Goal: Use online tool/utility: Utilize a website feature to perform a specific function

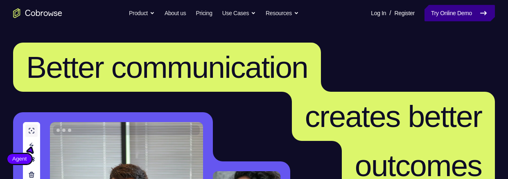
click at [446, 12] on link "Try Online Demo" at bounding box center [459, 13] width 70 height 16
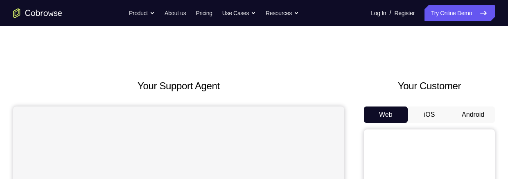
click at [465, 114] on button "Android" at bounding box center [473, 114] width 44 height 16
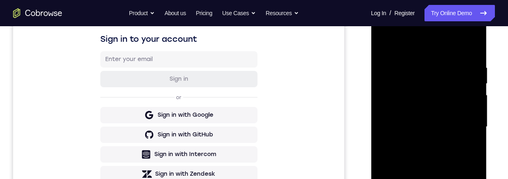
scroll to position [220, 0]
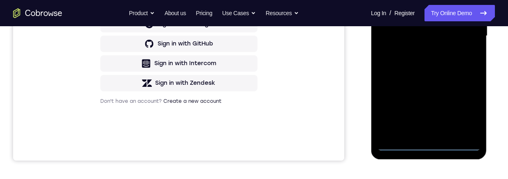
click at [429, 142] on div at bounding box center [428, 35] width 103 height 229
click at [467, 109] on div at bounding box center [428, 35] width 103 height 229
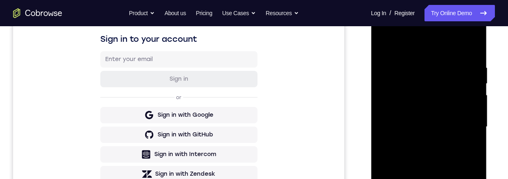
click at [432, 49] on div at bounding box center [428, 126] width 103 height 229
click at [464, 124] on div at bounding box center [428, 126] width 103 height 229
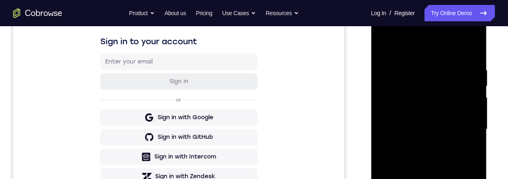
click at [420, 178] on div at bounding box center [428, 129] width 103 height 229
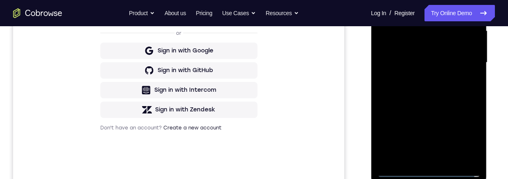
click at [410, 56] on div at bounding box center [428, 62] width 103 height 229
click at [412, 43] on div at bounding box center [428, 62] width 103 height 229
click at [424, 63] on div at bounding box center [428, 62] width 103 height 229
click at [453, 90] on div at bounding box center [428, 62] width 103 height 229
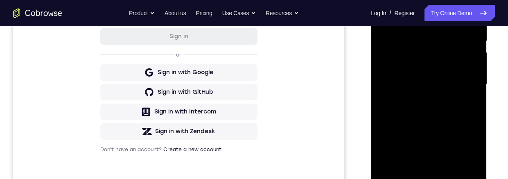
scroll to position [171, 0]
click at [442, 108] on div at bounding box center [428, 84] width 103 height 229
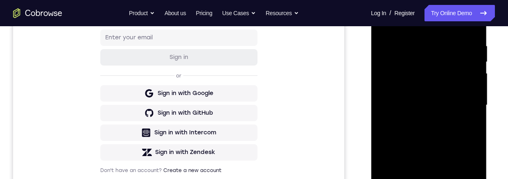
scroll to position [110, 0]
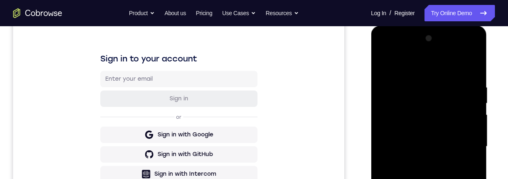
click at [466, 63] on div at bounding box center [428, 146] width 103 height 229
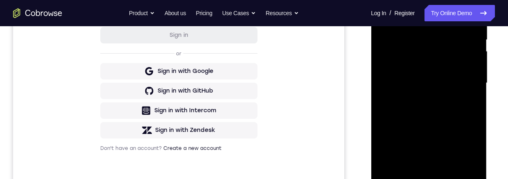
scroll to position [146, 0]
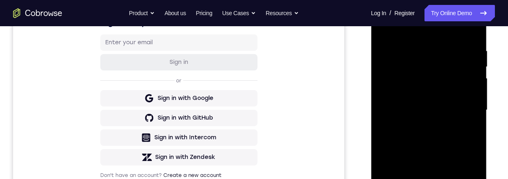
click at [410, 47] on div at bounding box center [428, 109] width 103 height 229
click at [473, 39] on div at bounding box center [428, 109] width 103 height 229
click at [415, 46] on div at bounding box center [428, 109] width 103 height 229
click at [465, 99] on div at bounding box center [428, 109] width 103 height 229
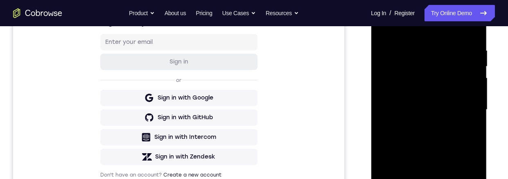
scroll to position [124, 0]
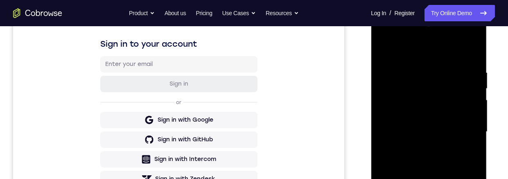
click at [469, 52] on div at bounding box center [428, 131] width 103 height 229
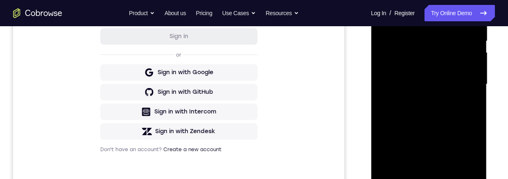
click at [449, 178] on div at bounding box center [428, 84] width 103 height 229
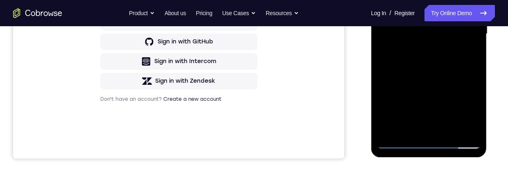
click at [439, 75] on div at bounding box center [428, 33] width 103 height 229
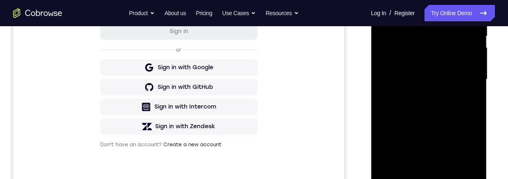
scroll to position [195, 0]
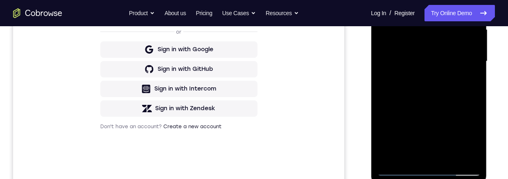
click at [441, 130] on div at bounding box center [428, 61] width 103 height 229
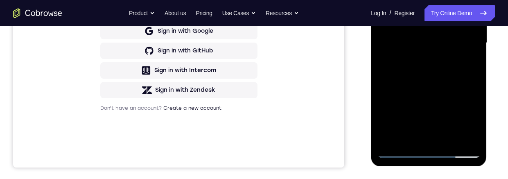
scroll to position [214, 0]
click at [407, 106] on div at bounding box center [428, 42] width 103 height 229
click at [424, 106] on div at bounding box center [428, 42] width 103 height 229
click at [471, 120] on div at bounding box center [428, 42] width 103 height 229
click at [464, 64] on div at bounding box center [428, 42] width 103 height 229
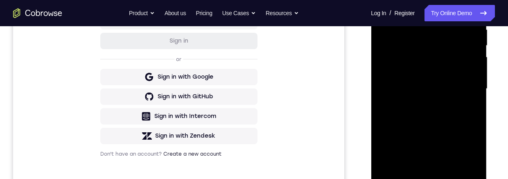
scroll to position [144, 0]
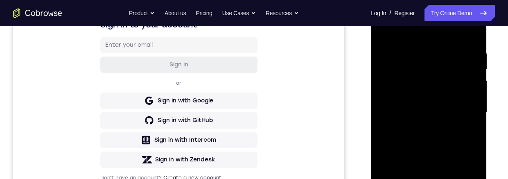
click at [441, 76] on div at bounding box center [428, 112] width 103 height 229
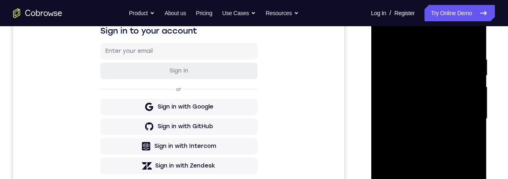
click at [465, 154] on div at bounding box center [428, 118] width 103 height 229
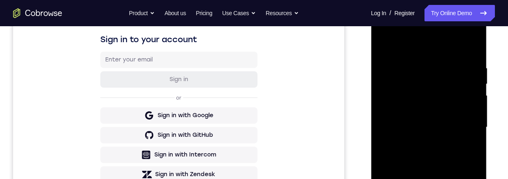
scroll to position [105, 0]
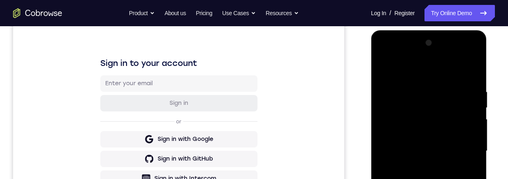
click at [385, 70] on div at bounding box center [428, 150] width 103 height 229
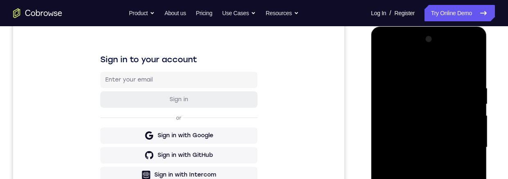
scroll to position [204, 0]
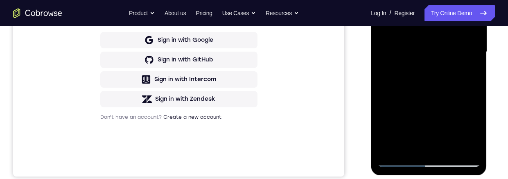
click at [435, 80] on div at bounding box center [428, 51] width 103 height 229
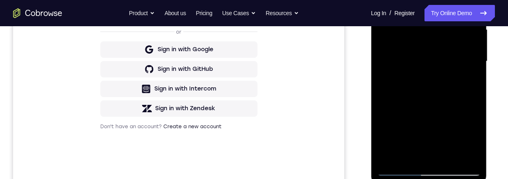
scroll to position [110, 0]
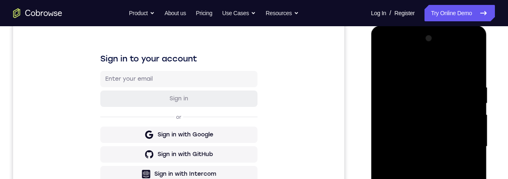
click at [384, 67] on div at bounding box center [428, 146] width 103 height 229
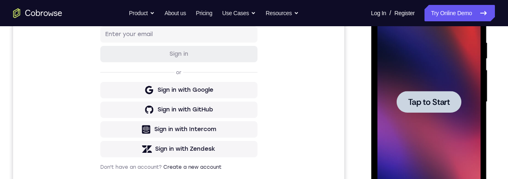
scroll to position [139, 0]
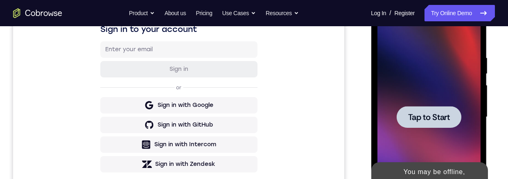
click at [408, 124] on div at bounding box center [428, 117] width 65 height 22
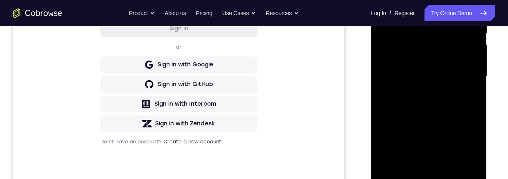
scroll to position [262, 0]
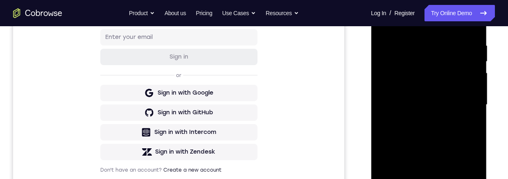
scroll to position [198, 0]
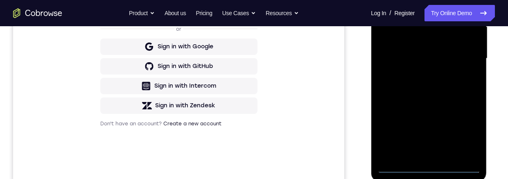
click at [464, 135] on div at bounding box center [428, 58] width 103 height 229
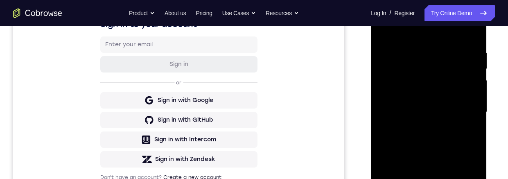
scroll to position [103, 0]
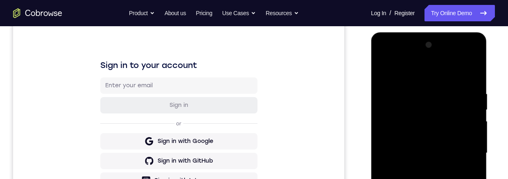
click at [446, 75] on div at bounding box center [428, 152] width 103 height 229
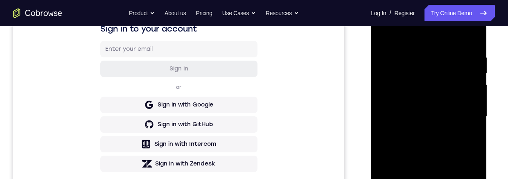
click at [463, 116] on div at bounding box center [428, 116] width 103 height 229
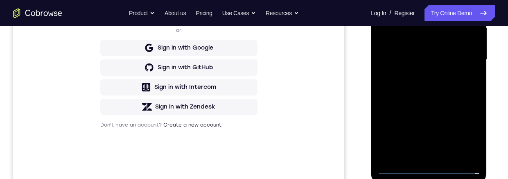
click at [419, 155] on div at bounding box center [428, 59] width 103 height 229
click at [420, 155] on div at bounding box center [428, 59] width 103 height 229
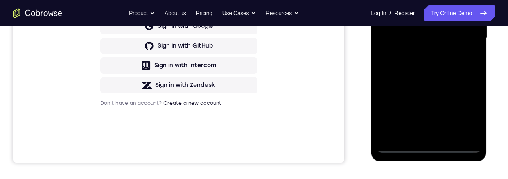
click at [462, 35] on div at bounding box center [428, 37] width 103 height 229
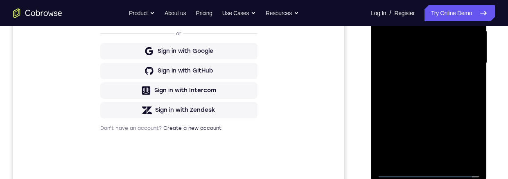
scroll to position [193, 0]
click at [435, 44] on div at bounding box center [428, 63] width 103 height 229
click at [454, 64] on div at bounding box center [428, 63] width 103 height 229
click at [454, 91] on div at bounding box center [428, 63] width 103 height 229
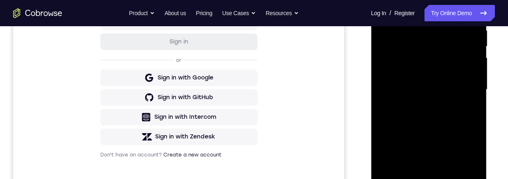
scroll to position [162, 0]
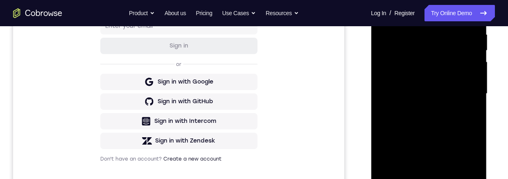
click at [439, 117] on div at bounding box center [428, 93] width 103 height 229
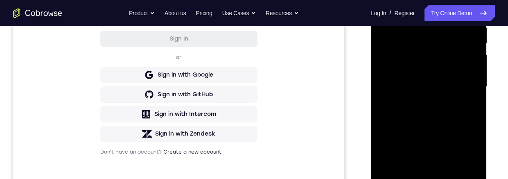
click at [453, 119] on div at bounding box center [428, 86] width 103 height 229
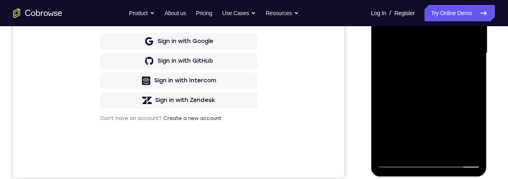
click at [447, 151] on div at bounding box center [428, 53] width 103 height 229
click at [433, 97] on div at bounding box center [428, 53] width 103 height 229
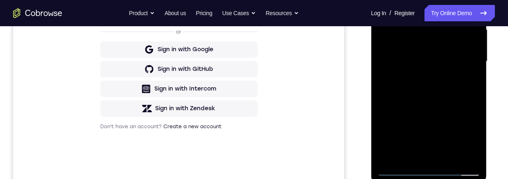
click at [431, 111] on div at bounding box center [428, 61] width 103 height 229
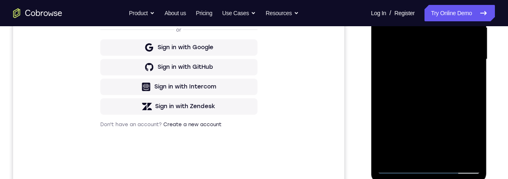
scroll to position [89, 0]
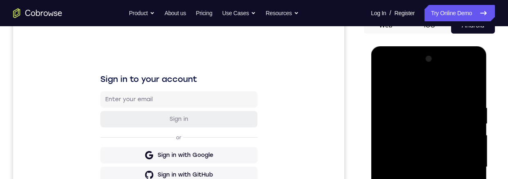
click at [384, 87] on div at bounding box center [428, 166] width 103 height 229
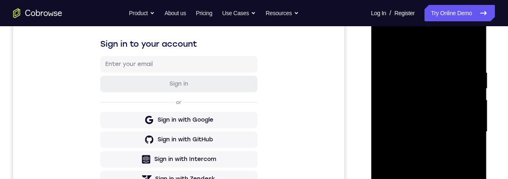
scroll to position [199, 0]
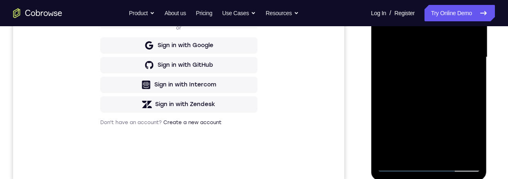
click at [404, 145] on div at bounding box center [428, 57] width 103 height 229
click at [383, 0] on div at bounding box center [428, 57] width 103 height 229
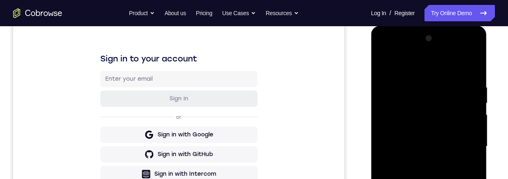
click at [407, 178] on div at bounding box center [428, 146] width 103 height 229
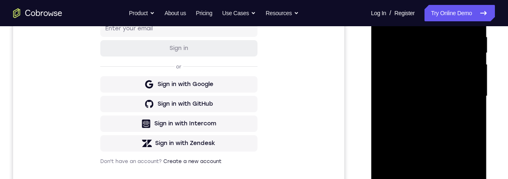
scroll to position [186, 0]
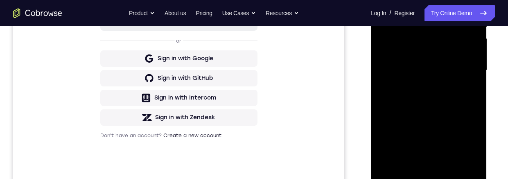
click at [407, 163] on div at bounding box center [428, 70] width 103 height 229
click at [501, 62] on div "Your Support Agent Your Customer Web iOS Android Next Steps We’d be happy to gi…" at bounding box center [254, 110] width 508 height 540
click at [494, 48] on div at bounding box center [429, 70] width 131 height 252
click at [472, 70] on div at bounding box center [428, 70] width 103 height 229
click at [459, 104] on div at bounding box center [428, 70] width 103 height 229
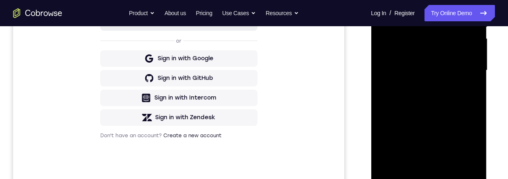
click at [418, 94] on div at bounding box center [428, 70] width 103 height 229
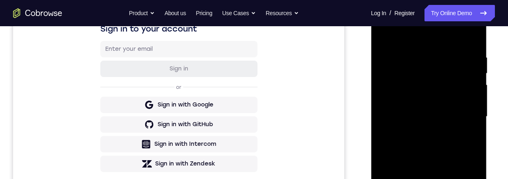
scroll to position [123, 0]
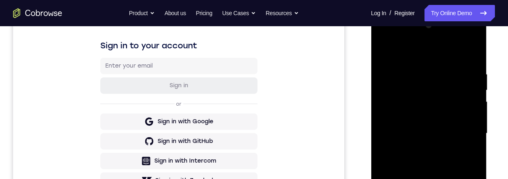
click at [383, 50] on div at bounding box center [428, 133] width 103 height 229
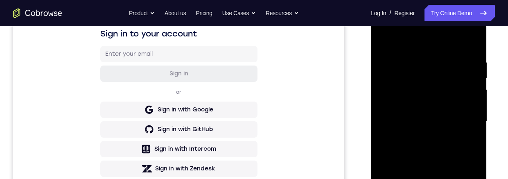
click at [403, 178] on div at bounding box center [428, 121] width 103 height 229
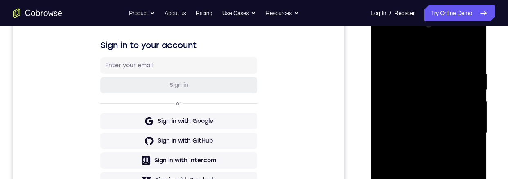
scroll to position [133, 0]
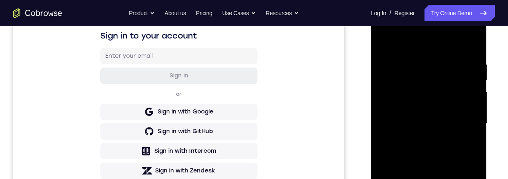
click at [382, 41] on div at bounding box center [428, 123] width 103 height 229
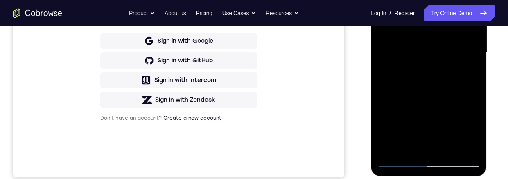
click at [399, 120] on div at bounding box center [428, 52] width 103 height 229
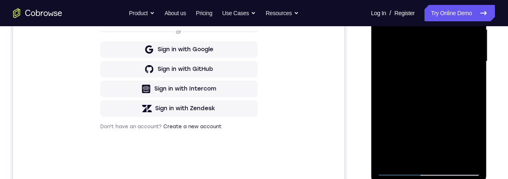
scroll to position [124, 0]
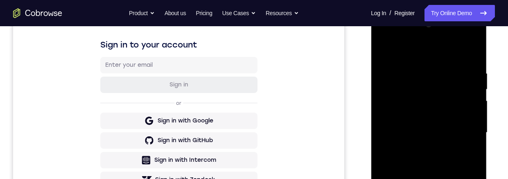
click at [382, 48] on div at bounding box center [428, 132] width 103 height 229
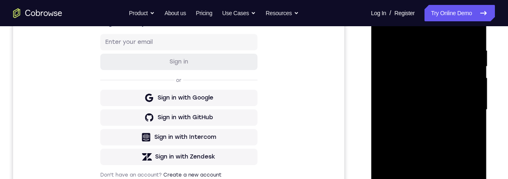
click at [397, 154] on div at bounding box center [428, 109] width 103 height 229
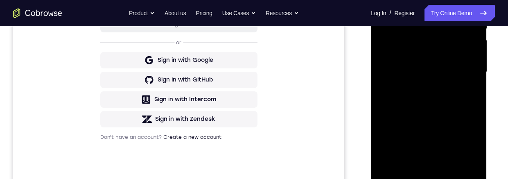
click at [403, 122] on div at bounding box center [428, 71] width 103 height 229
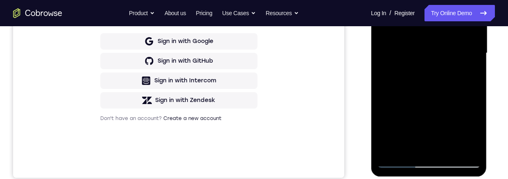
click at [391, 146] on div at bounding box center [428, 53] width 103 height 229
click at [472, 131] on div at bounding box center [428, 53] width 103 height 229
click at [472, 134] on div at bounding box center [428, 53] width 103 height 229
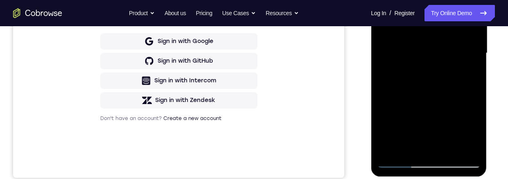
click at [473, 135] on div at bounding box center [428, 53] width 103 height 229
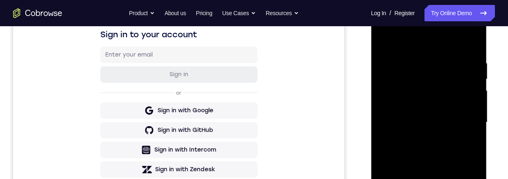
click at [382, 41] on div at bounding box center [428, 122] width 103 height 229
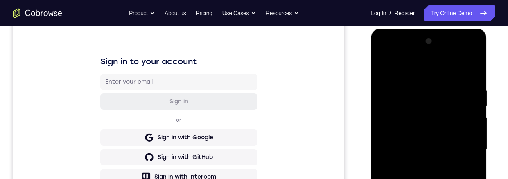
scroll to position [105, 0]
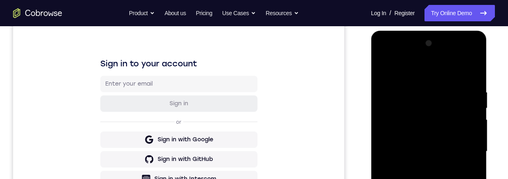
click at [384, 70] on div at bounding box center [428, 151] width 103 height 229
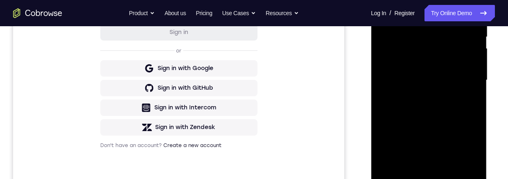
scroll to position [119, 0]
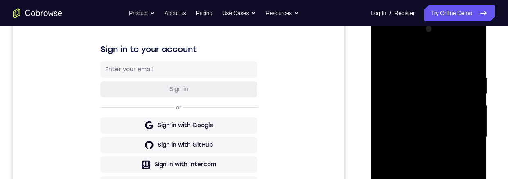
click at [472, 54] on div at bounding box center [428, 137] width 103 height 229
click at [381, 54] on div at bounding box center [428, 137] width 103 height 229
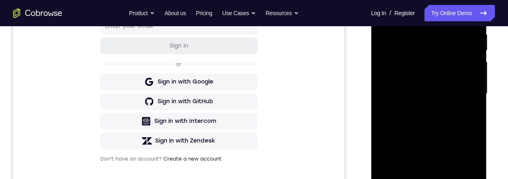
scroll to position [138, 0]
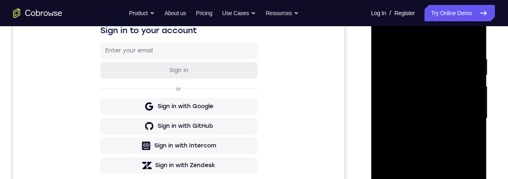
click at [415, 54] on div at bounding box center [428, 118] width 103 height 229
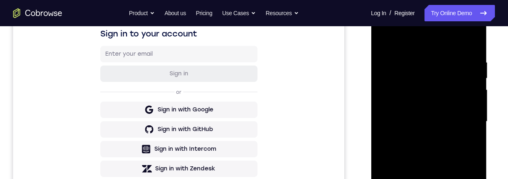
click at [479, 145] on div at bounding box center [428, 121] width 103 height 229
click at [469, 141] on div at bounding box center [428, 121] width 103 height 229
click at [463, 138] on div at bounding box center [428, 121] width 103 height 229
click at [380, 113] on div at bounding box center [428, 121] width 103 height 229
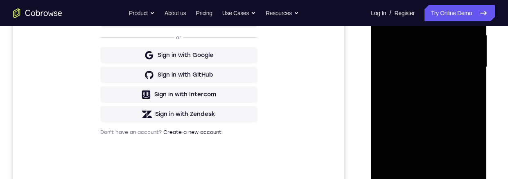
click at [457, 160] on div at bounding box center [428, 67] width 103 height 229
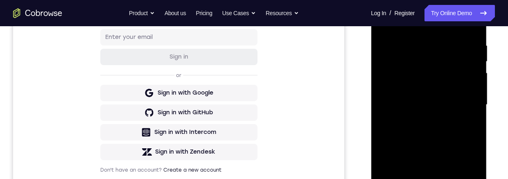
click at [466, 144] on div at bounding box center [428, 104] width 103 height 229
click at [471, 144] on div at bounding box center [428, 104] width 103 height 229
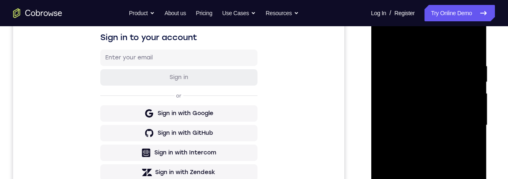
scroll to position [189, 0]
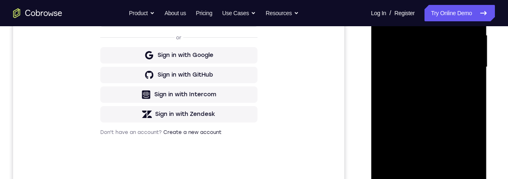
click at [456, 162] on div at bounding box center [428, 67] width 103 height 229
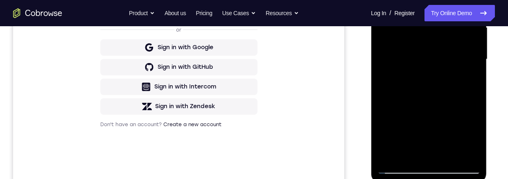
scroll to position [160, 0]
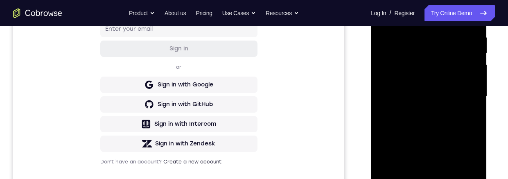
click at [461, 143] on div at bounding box center [428, 96] width 103 height 229
click at [473, 131] on div at bounding box center [428, 96] width 103 height 229
click at [469, 124] on div at bounding box center [428, 96] width 103 height 229
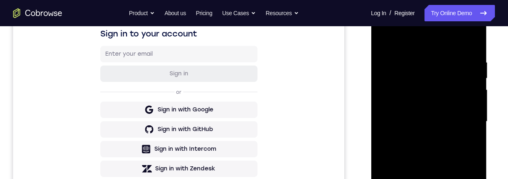
click at [384, 128] on div at bounding box center [428, 121] width 103 height 229
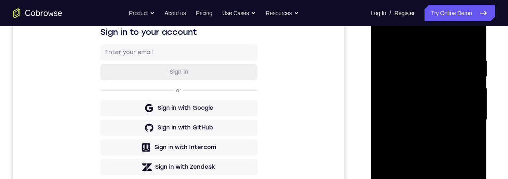
scroll to position [144, 0]
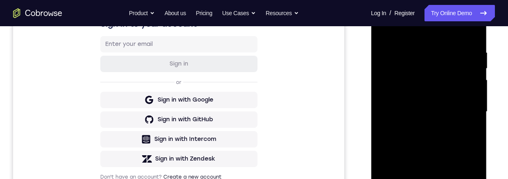
click at [472, 149] on div at bounding box center [428, 111] width 103 height 229
click at [469, 151] on div at bounding box center [428, 111] width 103 height 229
